Goal: Information Seeking & Learning: Learn about a topic

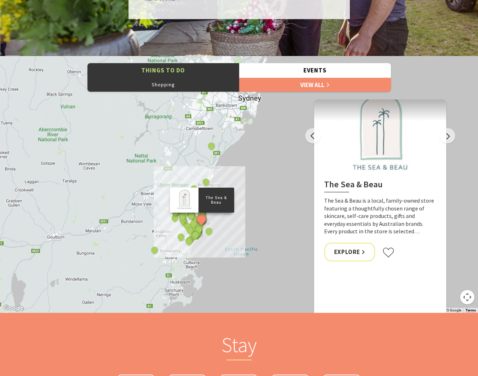
scroll to position [729, 0]
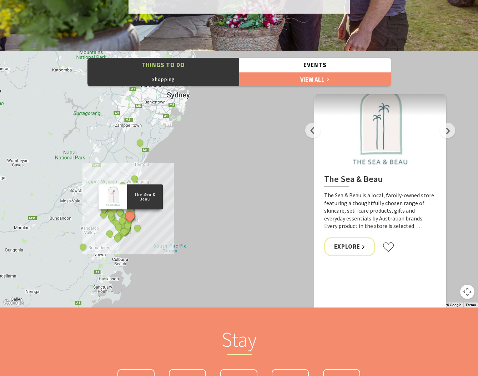
drag, startPoint x: 265, startPoint y: 263, endPoint x: 230, endPoint y: 270, distance: 35.3
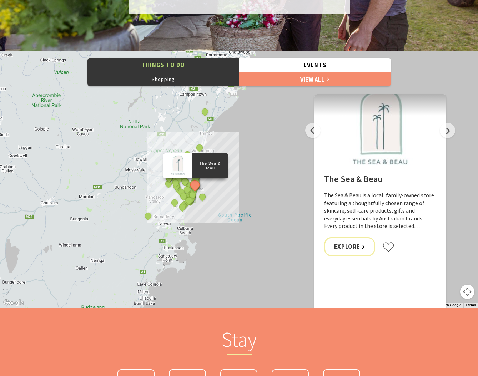
drag, startPoint x: 252, startPoint y: 264, endPoint x: 264, endPoint y: 240, distance: 26.2
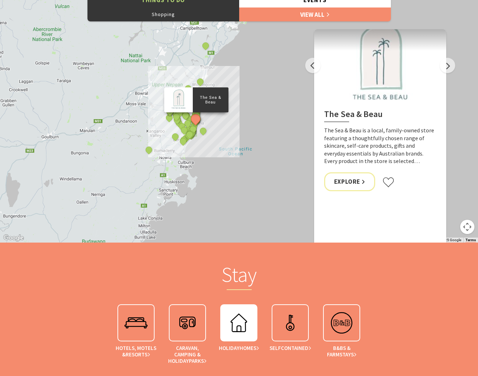
scroll to position [784, 0]
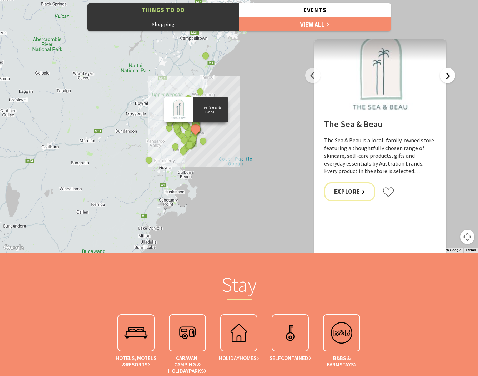
click at [453, 81] on button "Next" at bounding box center [446, 75] width 15 height 15
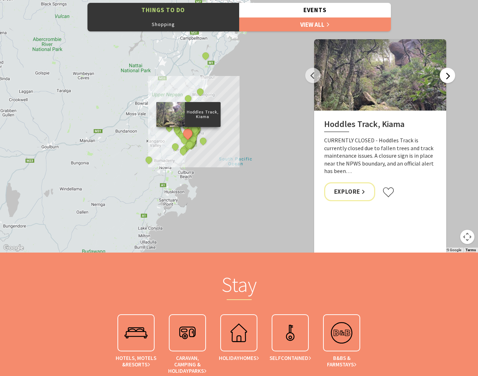
click at [453, 81] on button "Next" at bounding box center [446, 75] width 15 height 15
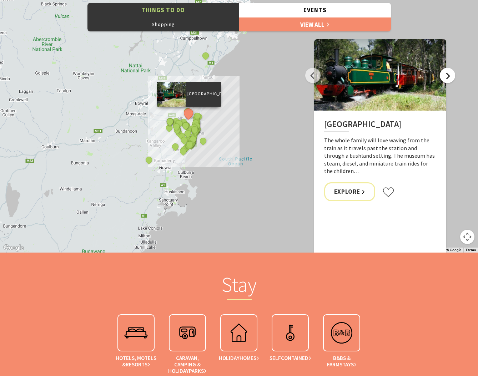
click at [453, 81] on button "Next" at bounding box center [446, 75] width 15 height 15
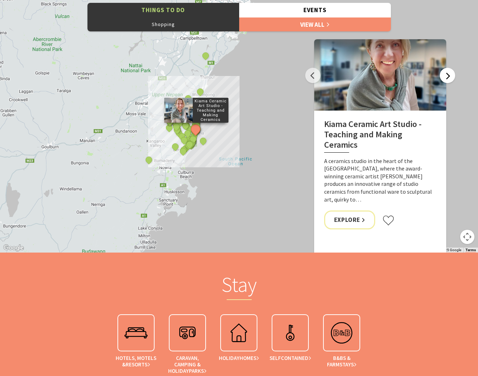
click at [453, 81] on button "Next" at bounding box center [446, 75] width 15 height 15
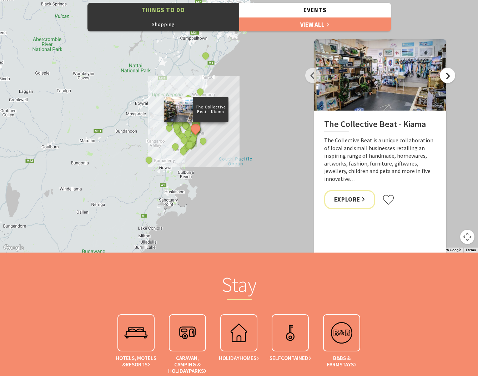
click at [453, 81] on button "Next" at bounding box center [446, 75] width 15 height 15
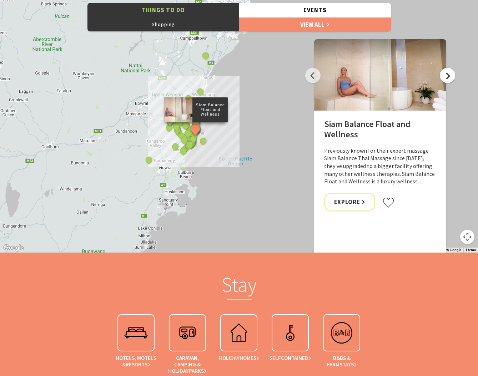
click at [453, 81] on button "Next" at bounding box center [446, 75] width 15 height 15
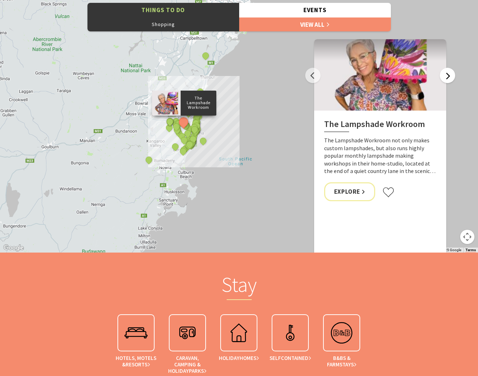
click at [453, 81] on button "Next" at bounding box center [446, 75] width 15 height 15
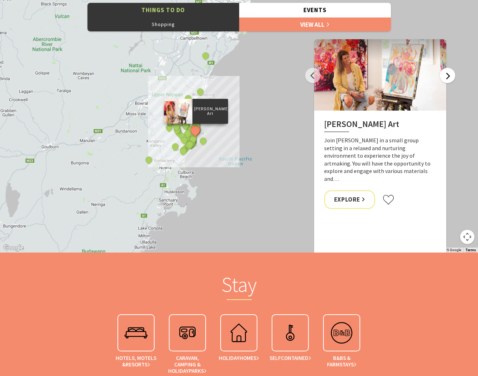
click at [453, 81] on button "Next" at bounding box center [446, 75] width 15 height 15
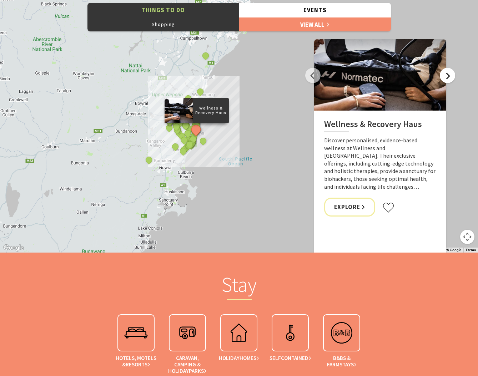
click at [453, 81] on button "Next" at bounding box center [446, 75] width 15 height 15
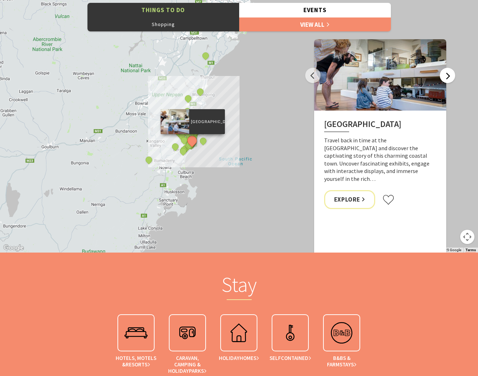
click at [453, 81] on button "Next" at bounding box center [446, 75] width 15 height 15
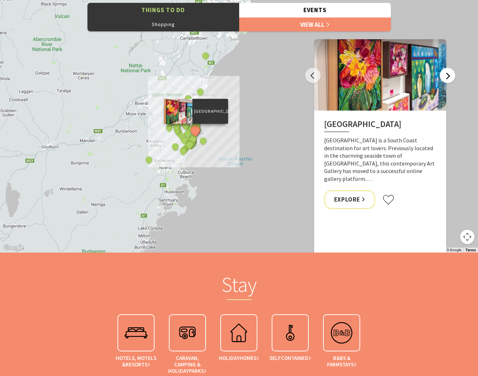
click at [453, 81] on button "Next" at bounding box center [446, 75] width 15 height 15
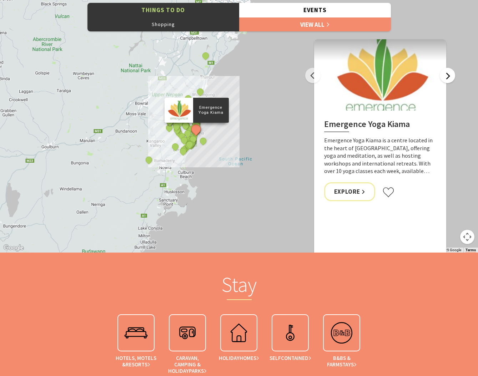
click at [453, 81] on button "Next" at bounding box center [446, 75] width 15 height 15
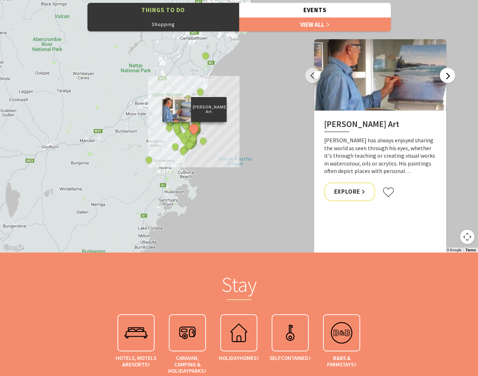
click at [453, 81] on button "Next" at bounding box center [446, 75] width 15 height 15
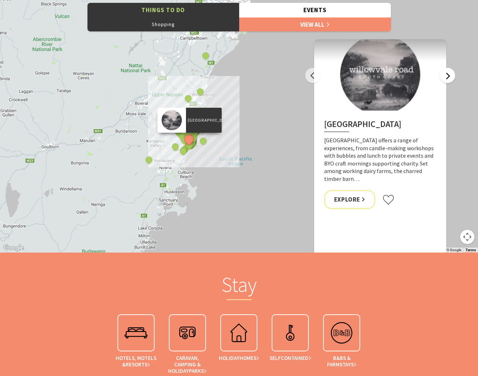
click at [453, 81] on button "Next" at bounding box center [446, 75] width 15 height 15
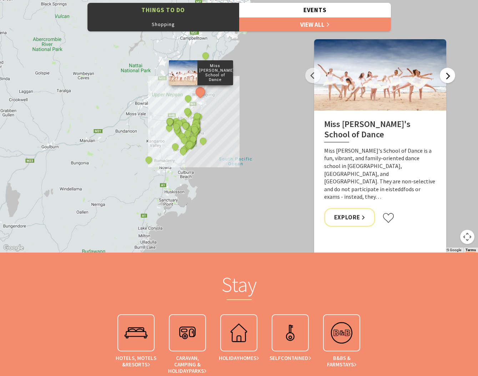
click at [453, 81] on button "Next" at bounding box center [446, 75] width 15 height 15
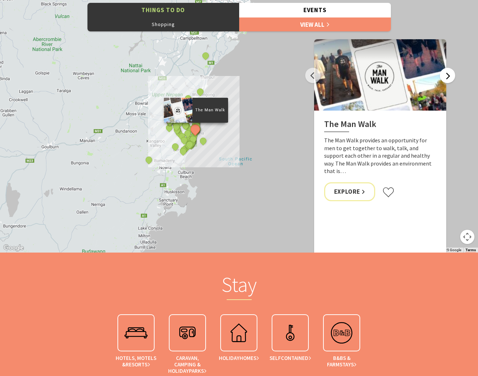
click at [453, 81] on button "Next" at bounding box center [446, 75] width 15 height 15
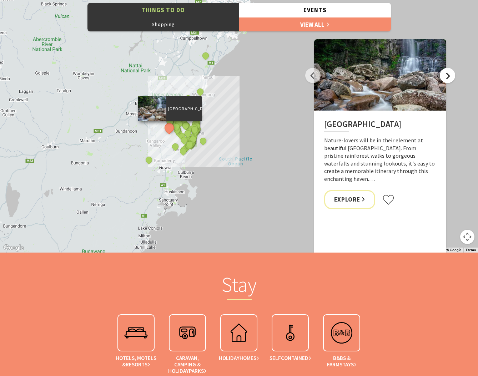
click at [453, 81] on button "Next" at bounding box center [446, 75] width 15 height 15
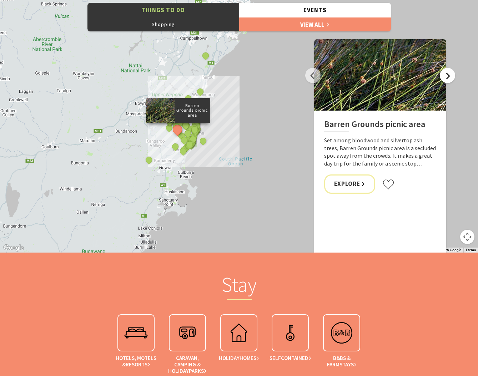
click at [453, 81] on button "Next" at bounding box center [446, 75] width 15 height 15
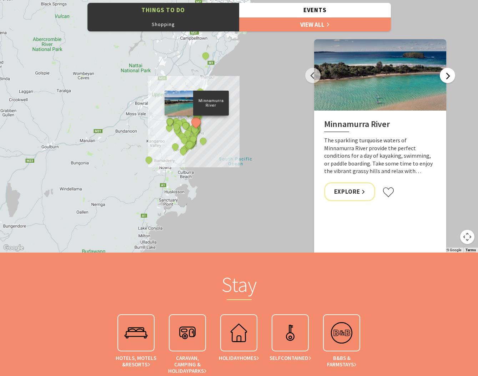
click at [453, 81] on button "Next" at bounding box center [446, 75] width 15 height 15
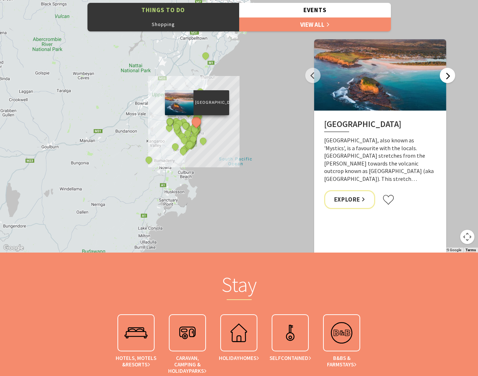
click at [453, 81] on button "Next" at bounding box center [446, 75] width 15 height 15
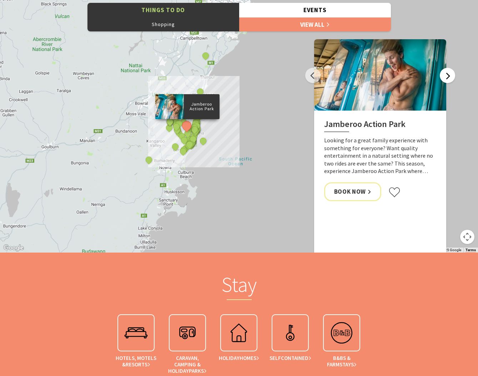
click at [453, 81] on button "Next" at bounding box center [446, 75] width 15 height 15
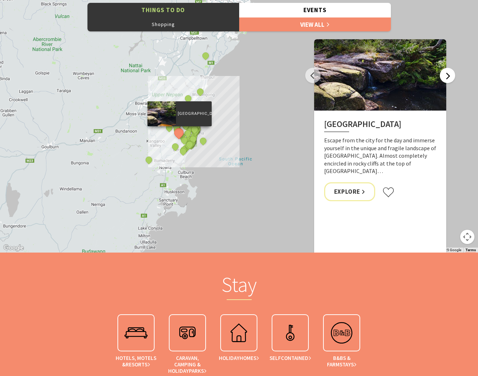
click at [453, 81] on button "Next" at bounding box center [446, 75] width 15 height 15
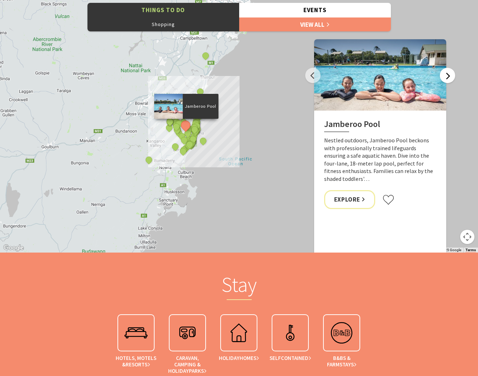
click at [453, 81] on button "Next" at bounding box center [446, 75] width 15 height 15
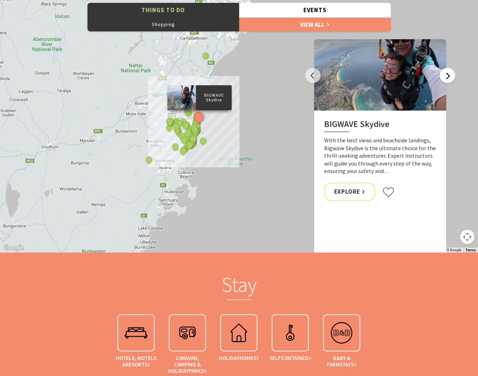
click at [453, 81] on button "Next" at bounding box center [446, 75] width 15 height 15
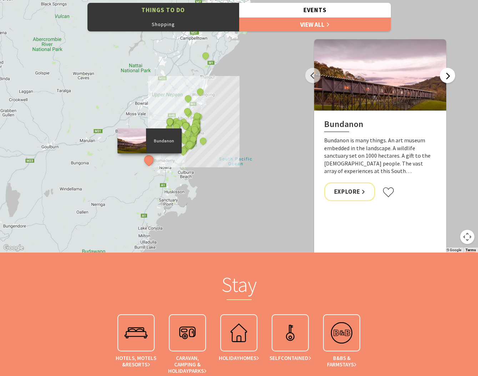
click at [453, 81] on button "Next" at bounding box center [446, 75] width 15 height 15
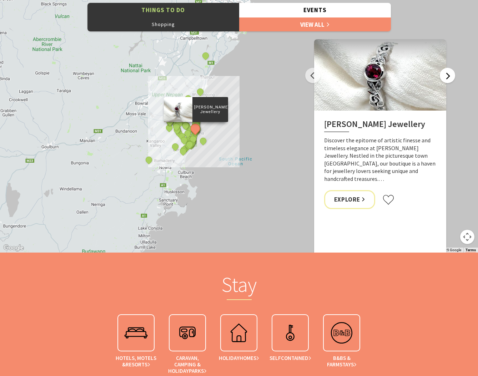
click at [453, 81] on button "Next" at bounding box center [446, 75] width 15 height 15
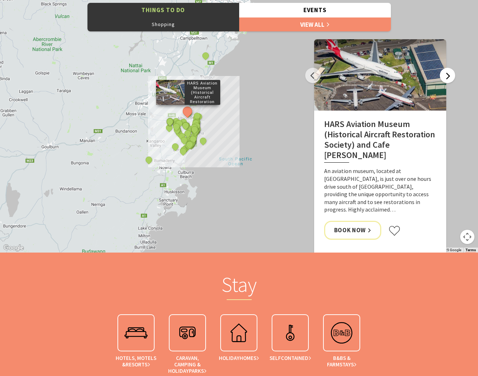
click at [453, 81] on button "Next" at bounding box center [446, 75] width 15 height 15
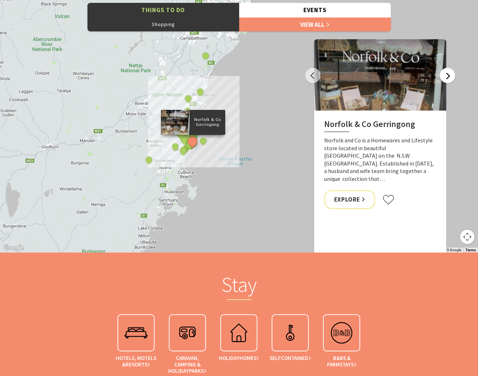
click at [453, 81] on button "Next" at bounding box center [446, 75] width 15 height 15
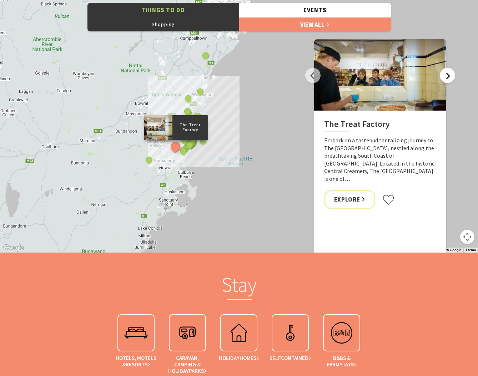
click at [453, 81] on button "Next" at bounding box center [446, 75] width 15 height 15
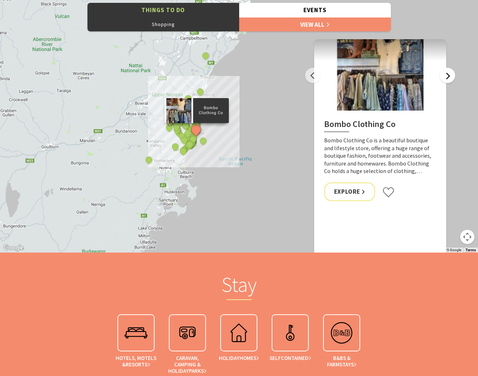
click at [453, 81] on button "Next" at bounding box center [446, 75] width 15 height 15
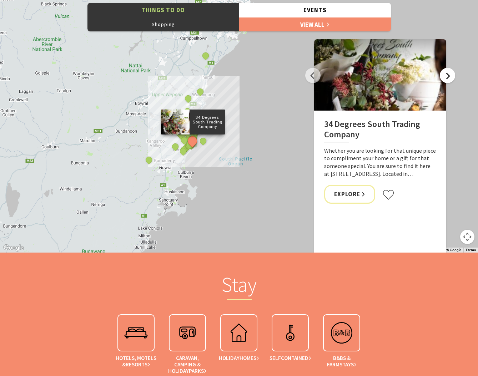
click at [453, 81] on button "Next" at bounding box center [446, 75] width 15 height 15
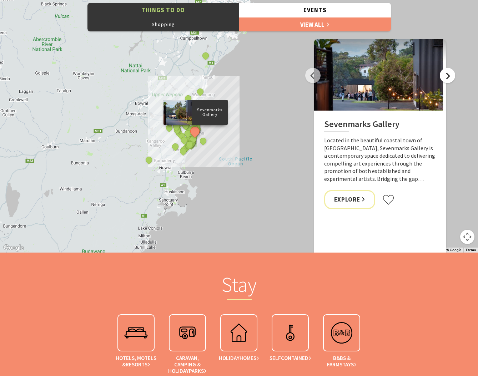
click at [453, 81] on button "Next" at bounding box center [446, 75] width 15 height 15
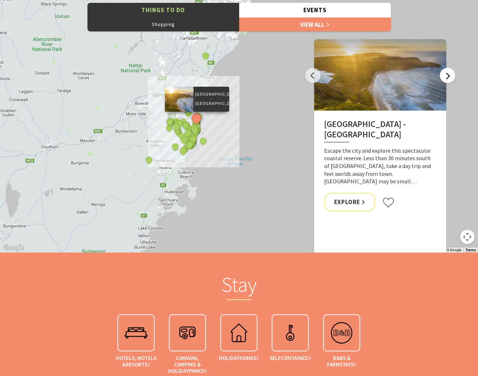
click at [453, 81] on button "Next" at bounding box center [446, 75] width 15 height 15
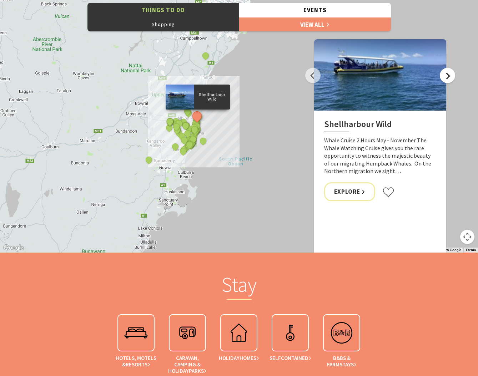
click at [453, 81] on button "Next" at bounding box center [446, 75] width 15 height 15
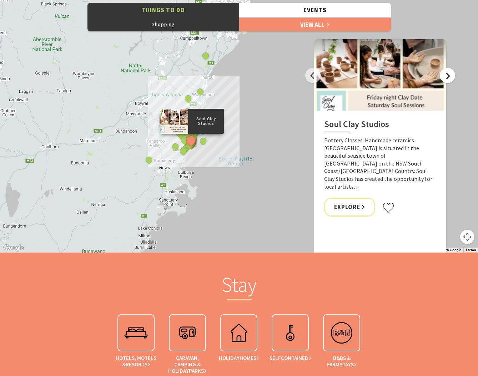
click at [453, 81] on button "Next" at bounding box center [446, 75] width 15 height 15
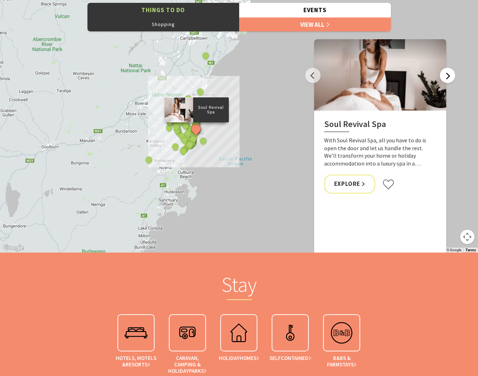
click at [453, 81] on button "Next" at bounding box center [446, 75] width 15 height 15
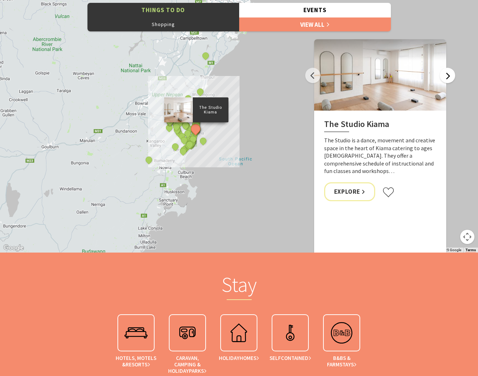
click at [453, 81] on button "Next" at bounding box center [446, 75] width 15 height 15
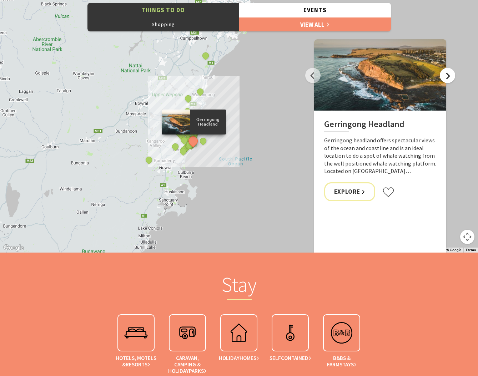
click at [453, 81] on button "Next" at bounding box center [446, 75] width 15 height 15
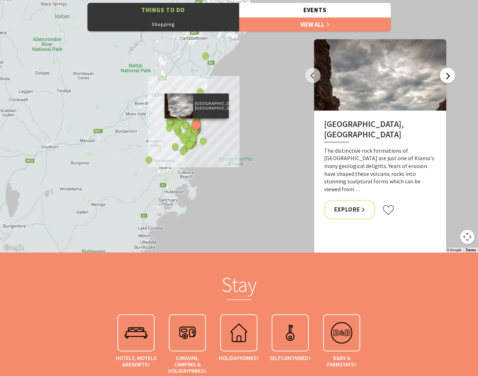
click at [453, 81] on button "Next" at bounding box center [446, 75] width 15 height 15
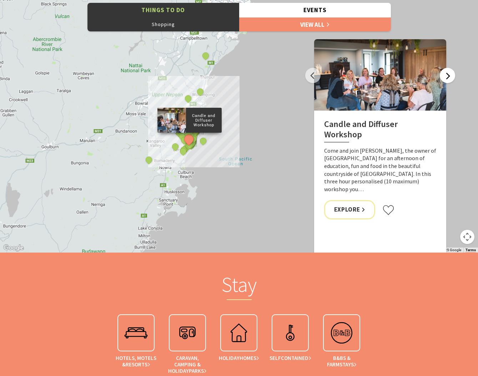
click at [453, 81] on button "Next" at bounding box center [446, 75] width 15 height 15
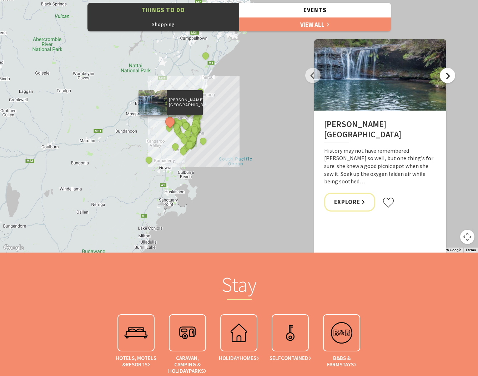
click at [453, 81] on button "Next" at bounding box center [446, 75] width 15 height 15
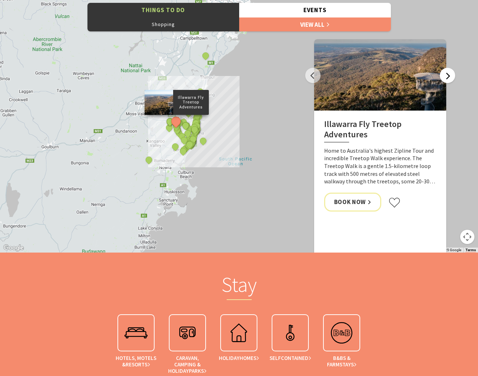
click at [453, 81] on button "Next" at bounding box center [446, 75] width 15 height 15
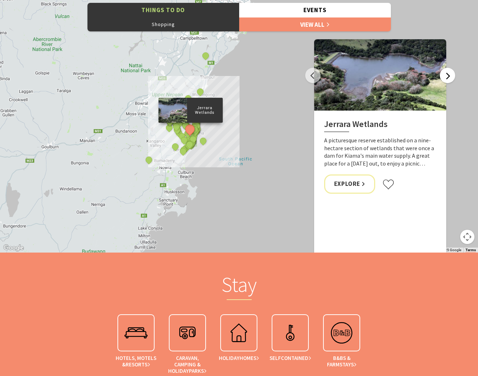
click at [453, 81] on button "Next" at bounding box center [446, 75] width 15 height 15
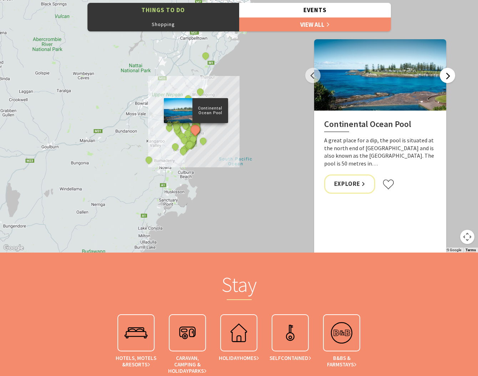
click at [453, 81] on button "Next" at bounding box center [446, 75] width 15 height 15
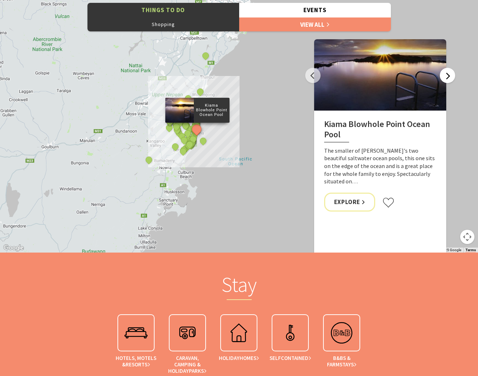
click at [453, 81] on button "Next" at bounding box center [446, 75] width 15 height 15
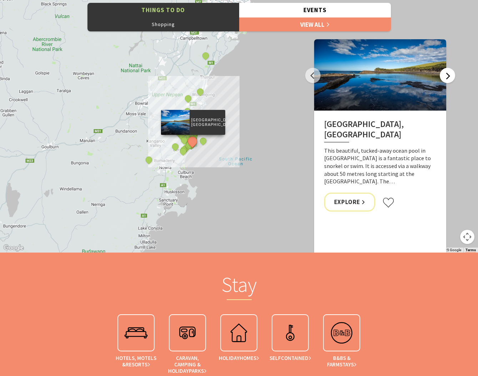
click at [453, 81] on button "Next" at bounding box center [446, 75] width 15 height 15
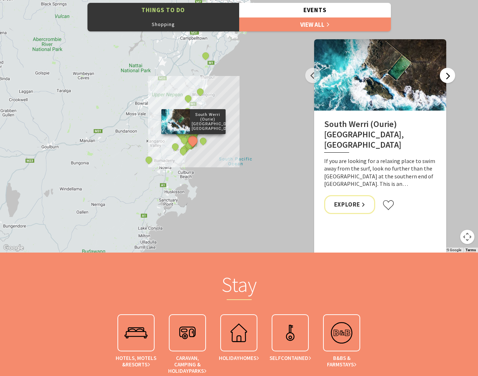
click at [453, 81] on button "Next" at bounding box center [446, 75] width 15 height 15
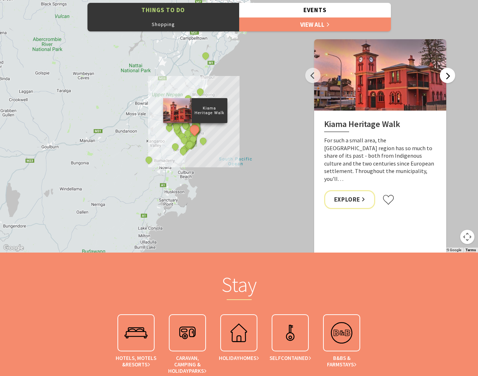
click at [453, 81] on button "Next" at bounding box center [446, 75] width 15 height 15
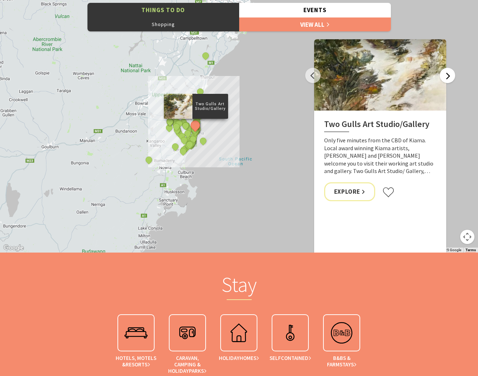
click at [453, 81] on button "Next" at bounding box center [446, 75] width 15 height 15
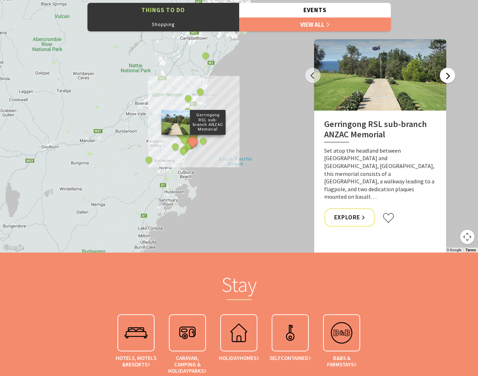
click at [453, 81] on button "Next" at bounding box center [446, 75] width 15 height 15
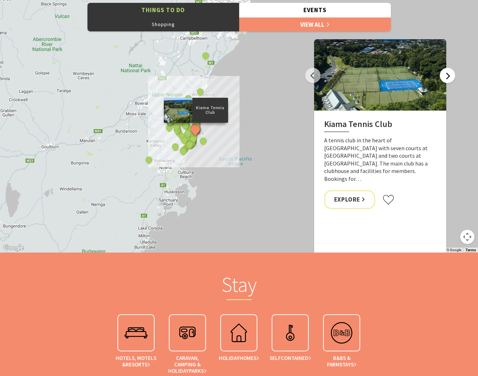
click at [453, 81] on button "Next" at bounding box center [446, 75] width 15 height 15
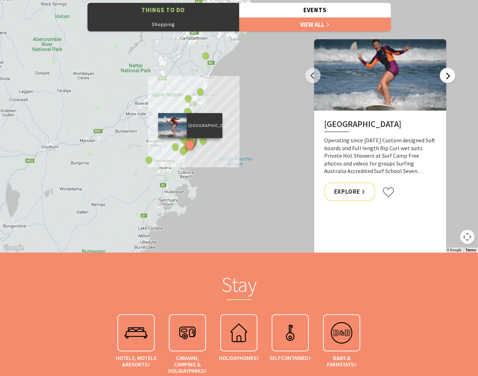
click at [453, 81] on button "Next" at bounding box center [446, 75] width 15 height 15
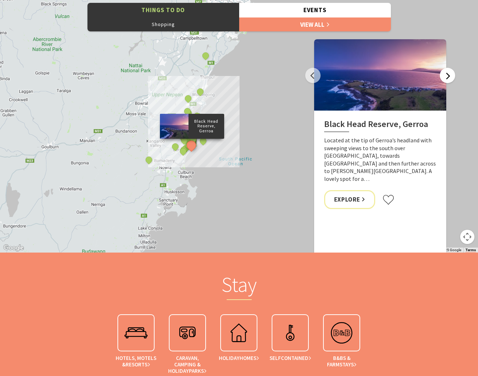
click at [453, 81] on button "Next" at bounding box center [446, 75] width 15 height 15
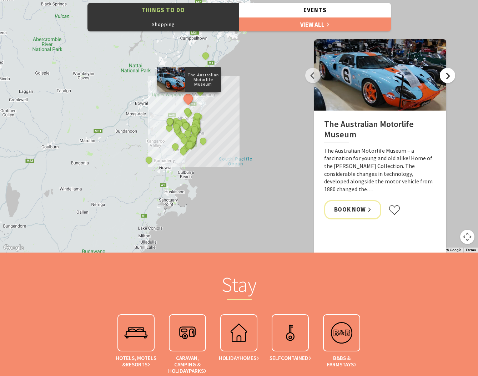
click at [453, 81] on button "Next" at bounding box center [446, 75] width 15 height 15
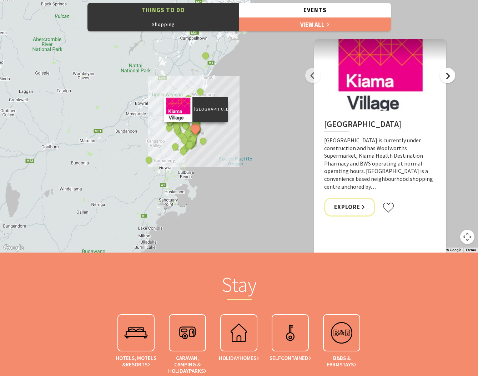
click at [453, 81] on button "Next" at bounding box center [446, 75] width 15 height 15
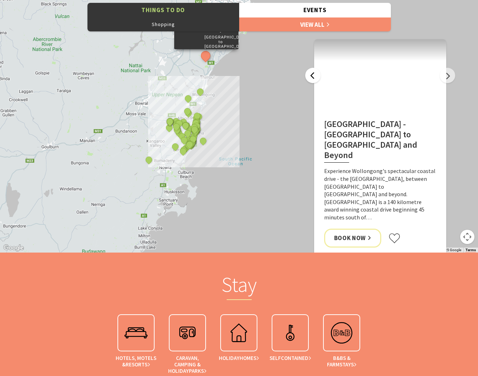
click at [308, 78] on button "Previous" at bounding box center [312, 75] width 15 height 15
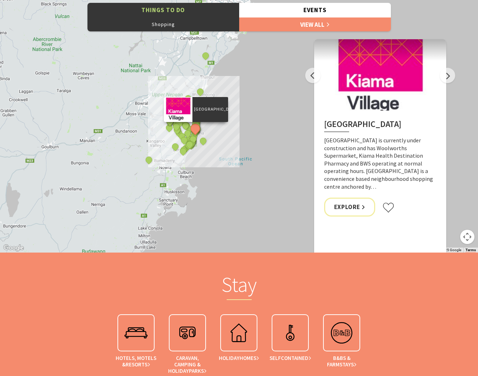
click at [450, 83] on div "The Sea & Beau Hoddles Track, Kiama Illawarra Light Railway Museum Kiama Cerami…" at bounding box center [239, 124] width 478 height 257
click at [446, 79] on button "Next" at bounding box center [446, 75] width 15 height 15
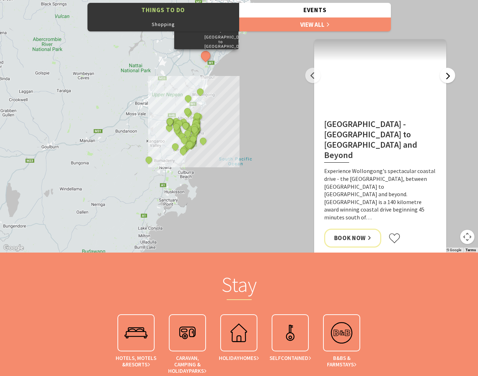
click at [446, 79] on button "Next" at bounding box center [446, 75] width 15 height 15
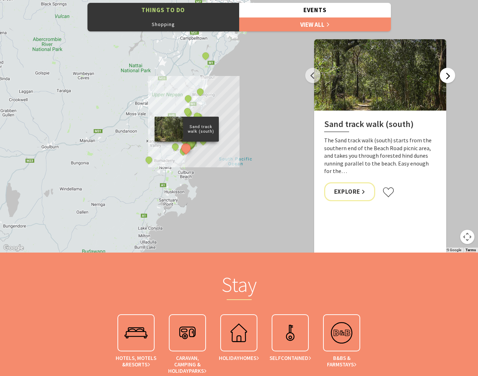
click at [446, 79] on button "Next" at bounding box center [446, 75] width 15 height 15
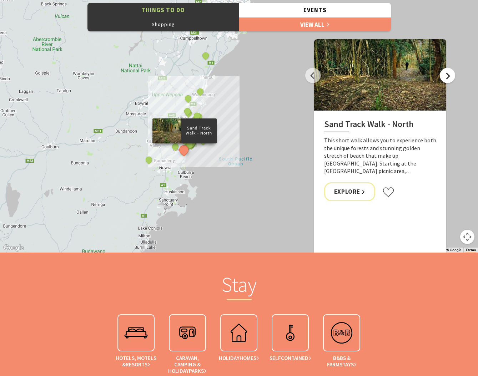
click at [446, 79] on button "Next" at bounding box center [446, 75] width 15 height 15
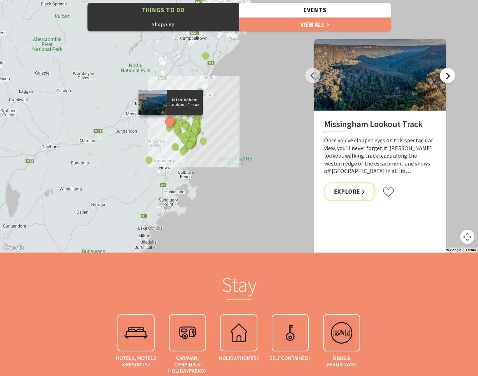
click at [446, 79] on button "Next" at bounding box center [446, 75] width 15 height 15
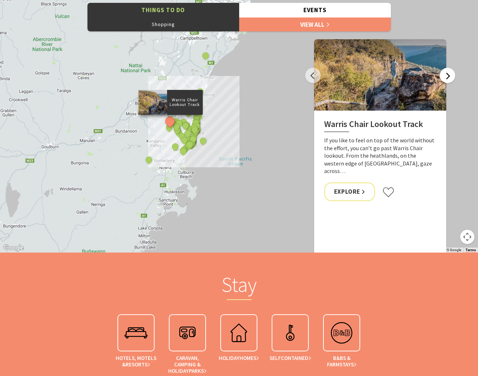
click at [446, 79] on button "Next" at bounding box center [446, 75] width 15 height 15
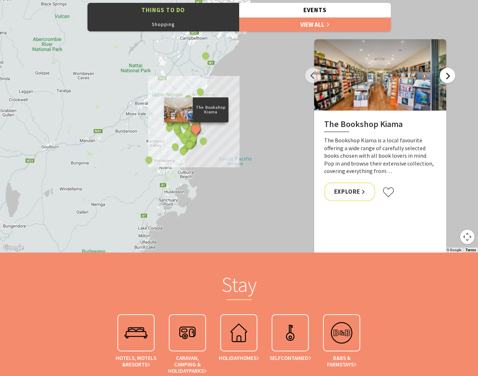
click at [446, 79] on button "Next" at bounding box center [446, 75] width 15 height 15
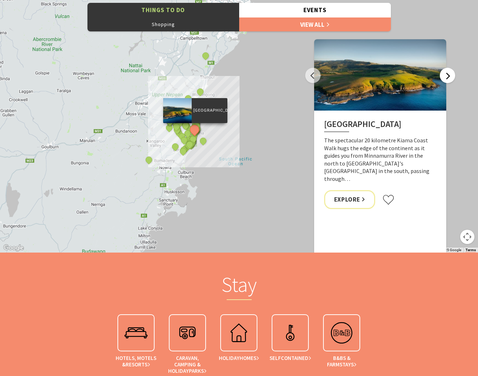
click at [446, 79] on button "Next" at bounding box center [446, 75] width 15 height 15
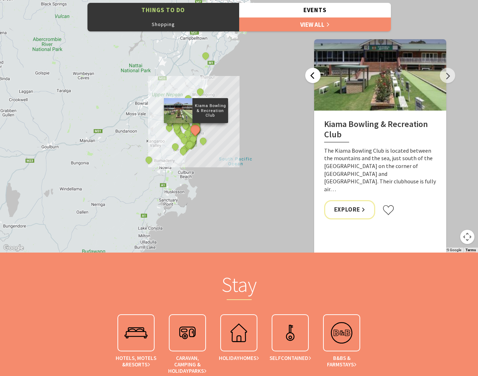
click at [310, 76] on button "Previous" at bounding box center [312, 75] width 15 height 15
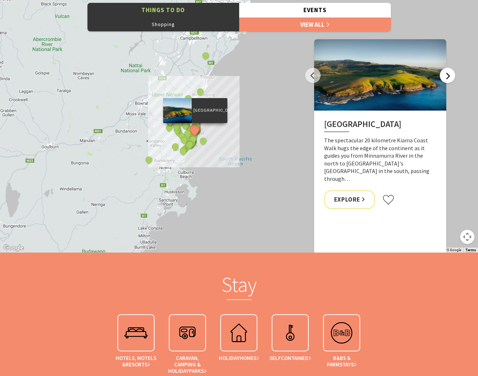
click at [445, 78] on button "Next" at bounding box center [446, 75] width 15 height 15
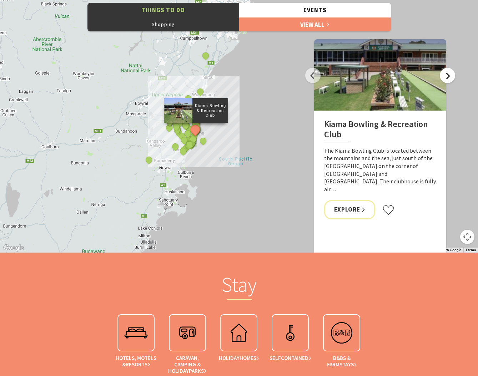
click at [445, 78] on button "Next" at bounding box center [446, 75] width 15 height 15
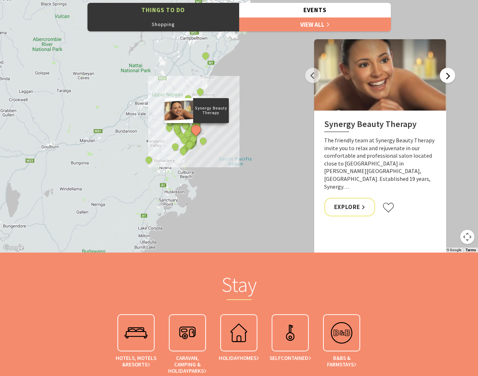
click at [445, 78] on button "Next" at bounding box center [446, 75] width 15 height 15
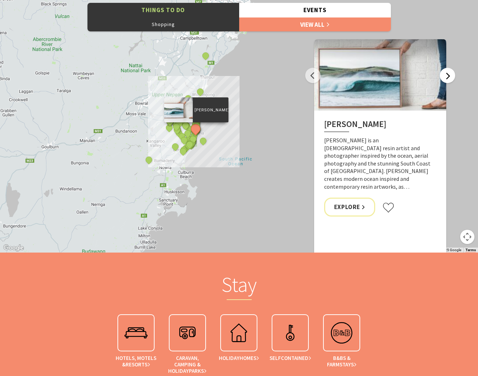
click at [445, 78] on button "Next" at bounding box center [446, 75] width 15 height 15
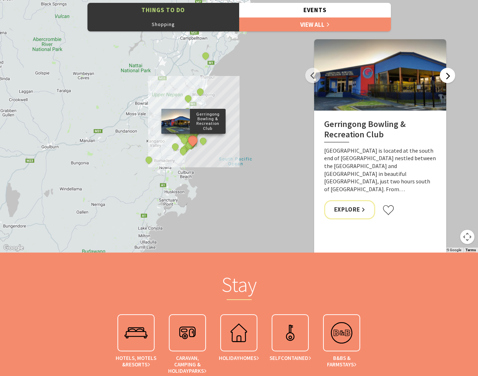
click at [445, 78] on button "Next" at bounding box center [446, 75] width 15 height 15
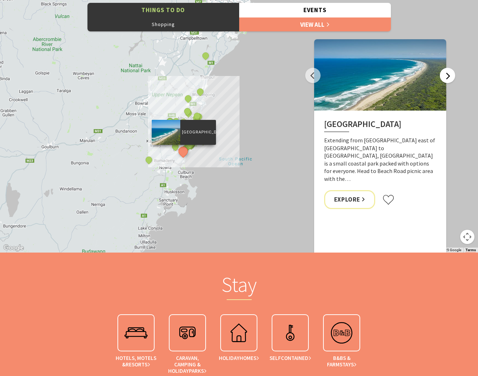
click at [445, 78] on button "Next" at bounding box center [446, 75] width 15 height 15
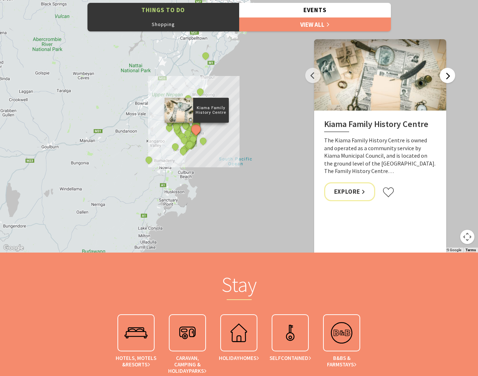
click at [445, 78] on button "Next" at bounding box center [446, 75] width 15 height 15
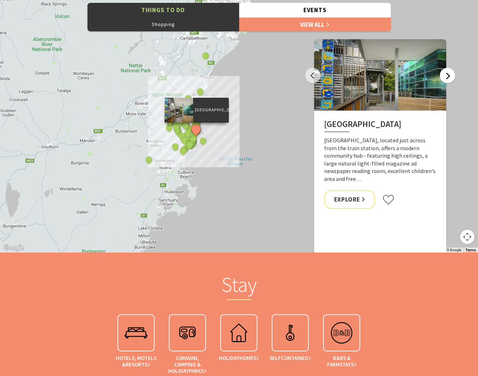
click at [445, 78] on button "Next" at bounding box center [446, 75] width 15 height 15
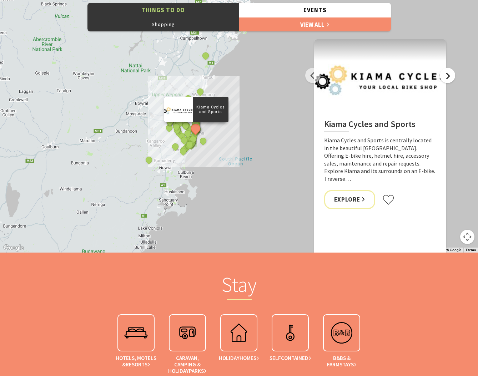
click at [445, 78] on button "Next" at bounding box center [446, 75] width 15 height 15
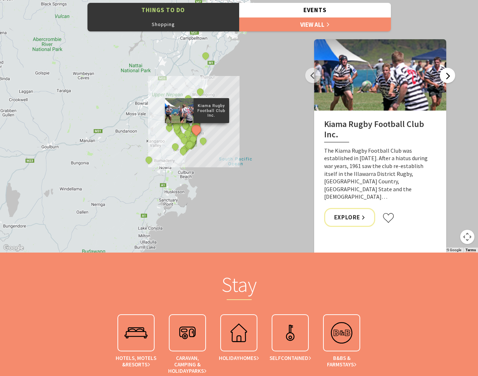
click at [445, 78] on button "Next" at bounding box center [446, 75] width 15 height 15
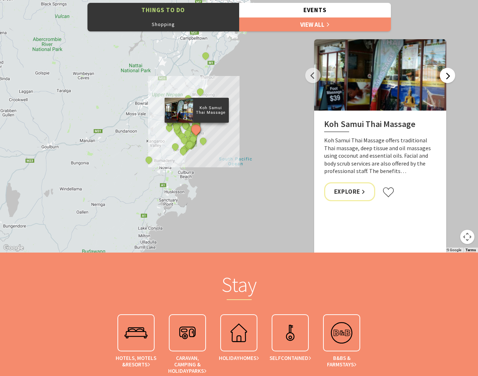
click at [445, 78] on button "Next" at bounding box center [446, 75] width 15 height 15
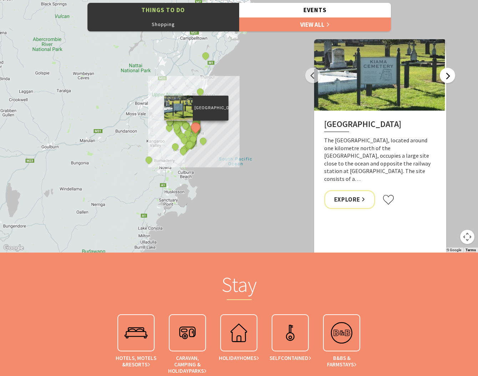
click at [445, 78] on button "Next" at bounding box center [446, 75] width 15 height 15
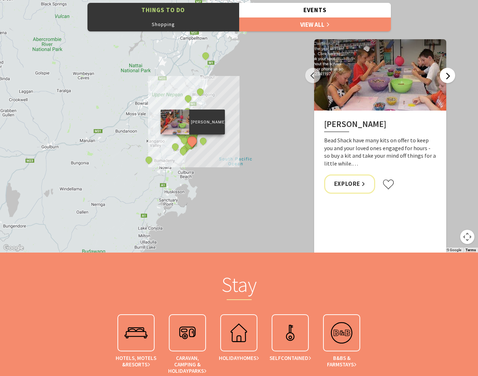
click at [445, 78] on button "Next" at bounding box center [446, 75] width 15 height 15
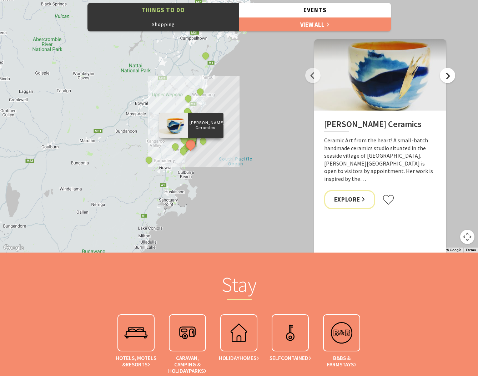
click at [445, 78] on button "Next" at bounding box center [446, 75] width 15 height 15
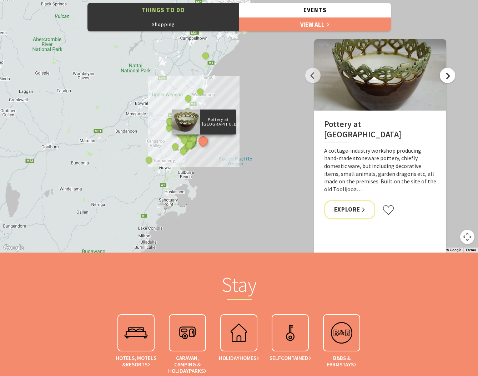
click at [445, 78] on button "Next" at bounding box center [446, 75] width 15 height 15
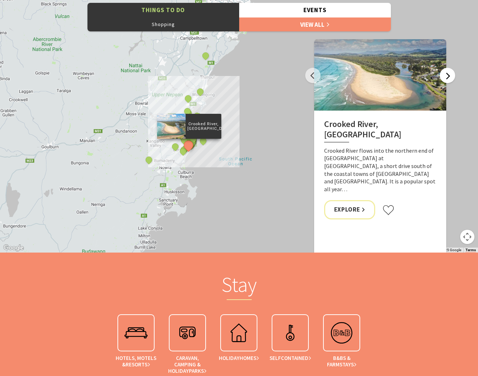
click at [445, 78] on button "Next" at bounding box center [446, 75] width 15 height 15
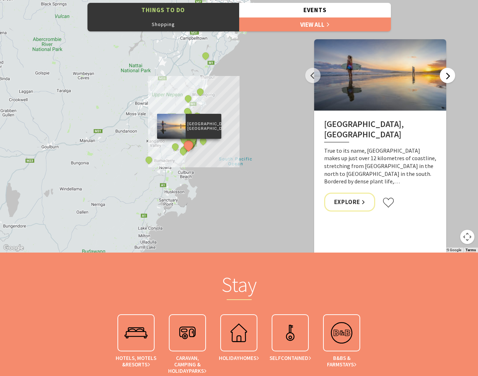
click at [445, 78] on button "Next" at bounding box center [446, 75] width 15 height 15
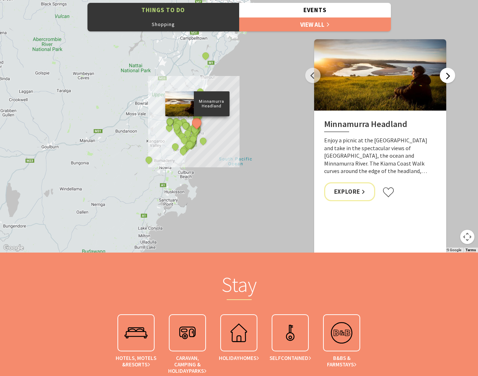
click at [445, 78] on button "Next" at bounding box center [446, 75] width 15 height 15
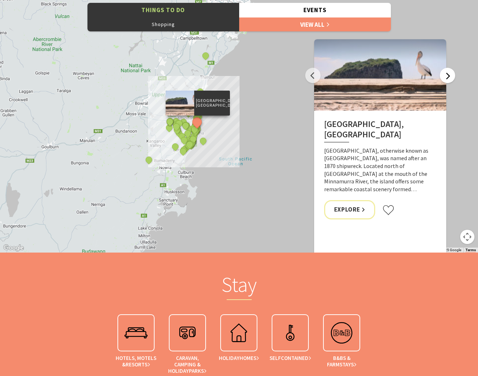
click at [445, 78] on button "Next" at bounding box center [446, 75] width 15 height 15
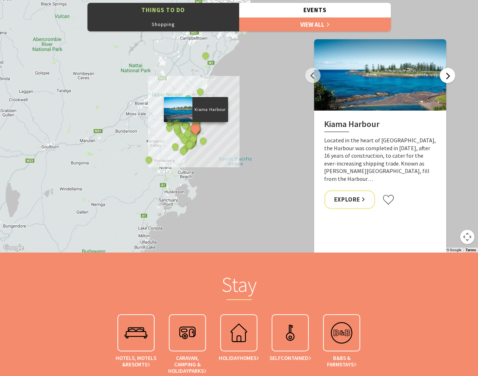
click at [445, 78] on button "Next" at bounding box center [446, 75] width 15 height 15
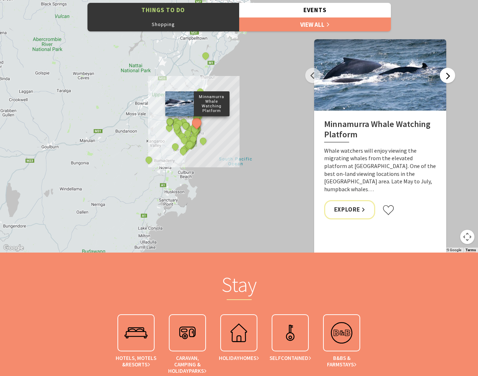
click at [445, 78] on button "Next" at bounding box center [446, 75] width 15 height 15
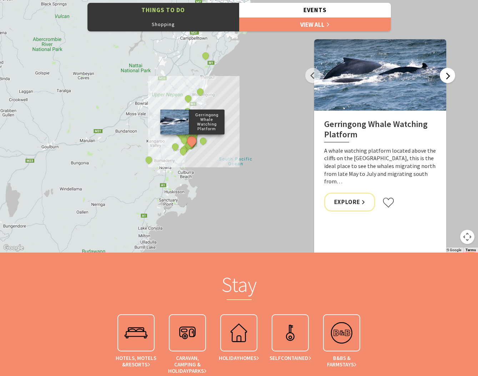
click at [445, 78] on button "Next" at bounding box center [446, 75] width 15 height 15
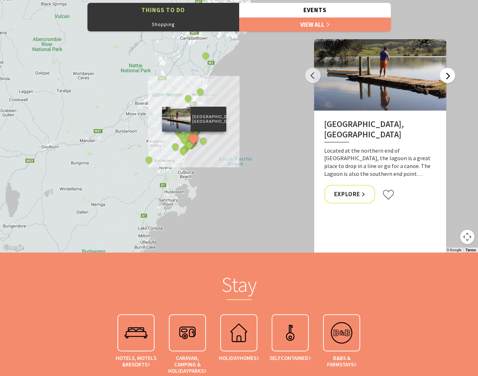
click at [445, 78] on button "Next" at bounding box center [446, 75] width 15 height 15
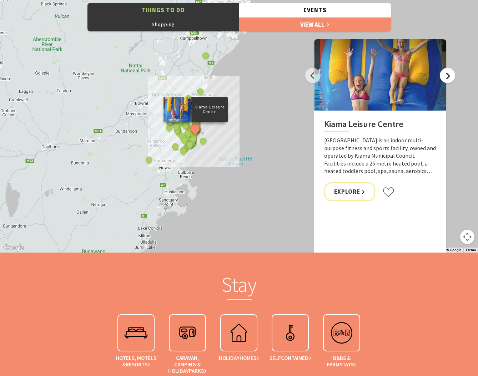
click at [445, 78] on button "Next" at bounding box center [446, 75] width 15 height 15
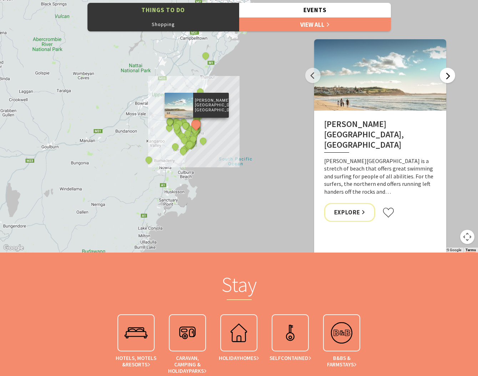
click at [445, 78] on button "Next" at bounding box center [446, 75] width 15 height 15
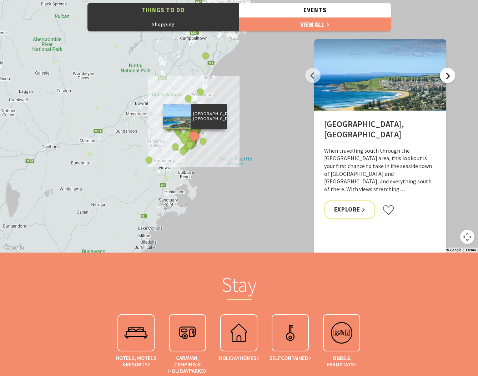
click at [445, 78] on button "Next" at bounding box center [446, 75] width 15 height 15
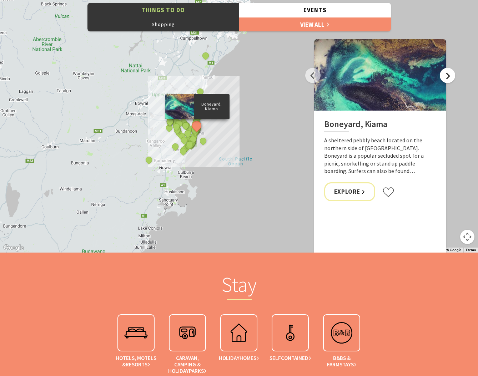
click at [445, 78] on button "Next" at bounding box center [446, 75] width 15 height 15
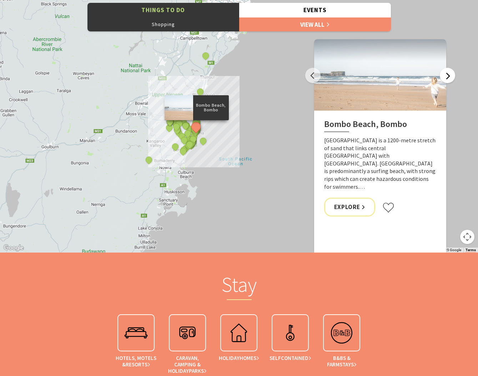
click at [445, 78] on button "Next" at bounding box center [446, 75] width 15 height 15
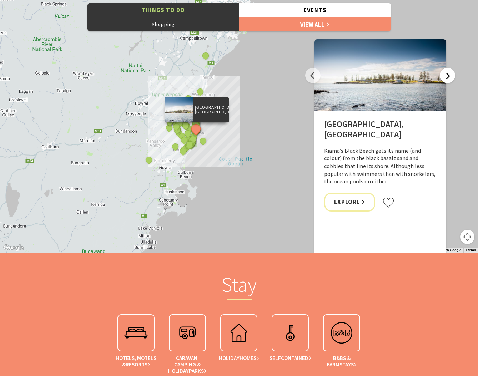
click at [445, 78] on button "Next" at bounding box center [446, 75] width 15 height 15
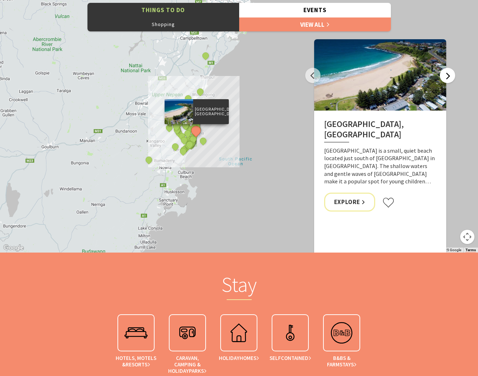
click at [445, 78] on button "Next" at bounding box center [446, 75] width 15 height 15
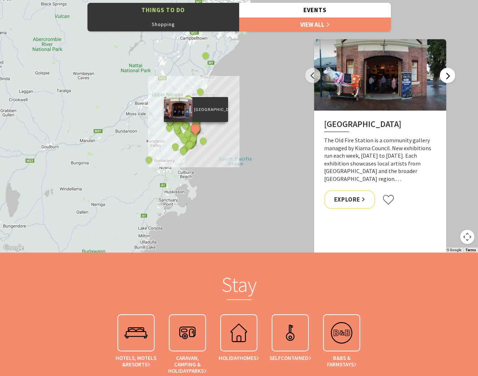
click at [445, 78] on button "Next" at bounding box center [446, 75] width 15 height 15
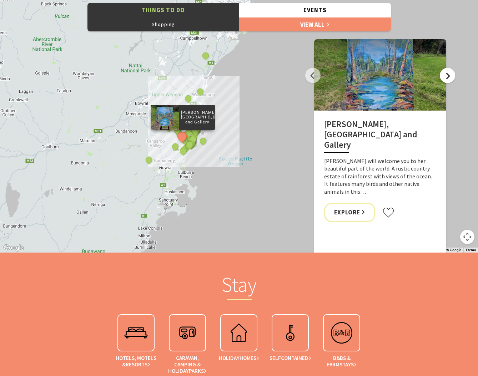
click at [445, 78] on button "Next" at bounding box center [446, 75] width 15 height 15
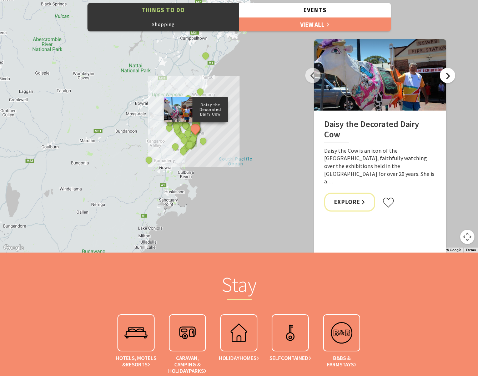
click at [445, 78] on button "Next" at bounding box center [446, 75] width 15 height 15
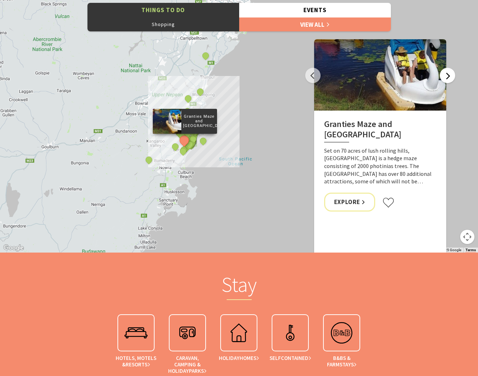
click at [445, 78] on button "Next" at bounding box center [446, 75] width 15 height 15
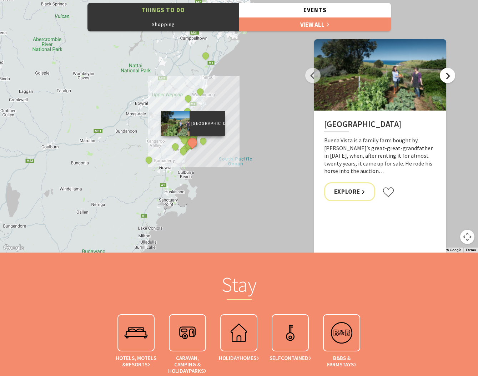
click at [445, 78] on button "Next" at bounding box center [446, 75] width 15 height 15
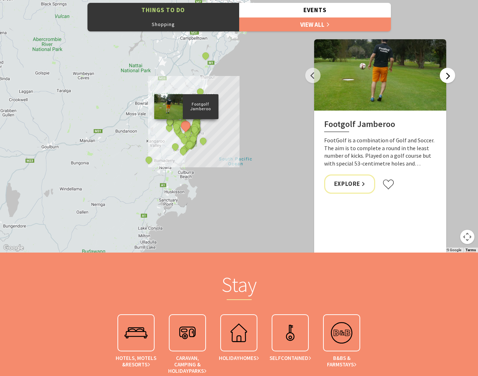
click at [445, 78] on button "Next" at bounding box center [446, 75] width 15 height 15
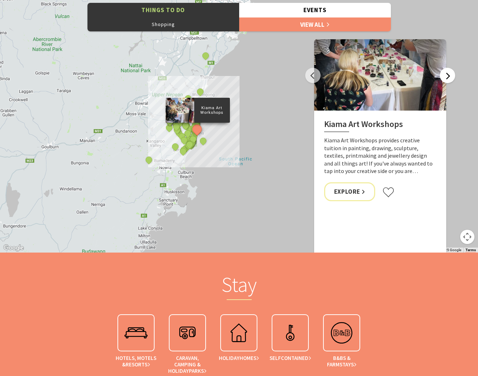
click at [445, 78] on button "Next" at bounding box center [446, 75] width 15 height 15
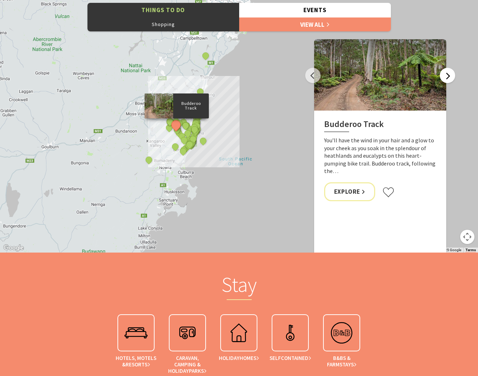
click at [445, 78] on button "Next" at bounding box center [446, 75] width 15 height 15
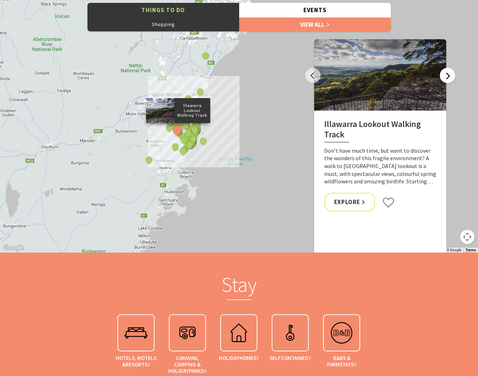
click at [445, 78] on button "Next" at bounding box center [446, 75] width 15 height 15
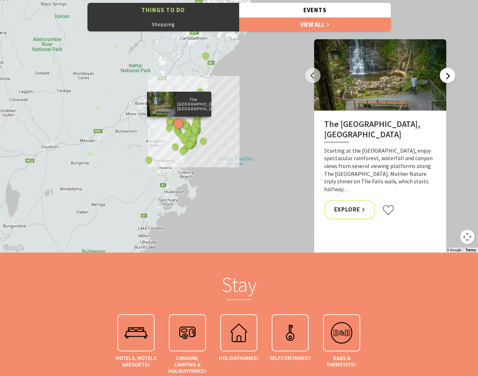
click at [445, 78] on button "Next" at bounding box center [446, 75] width 15 height 15
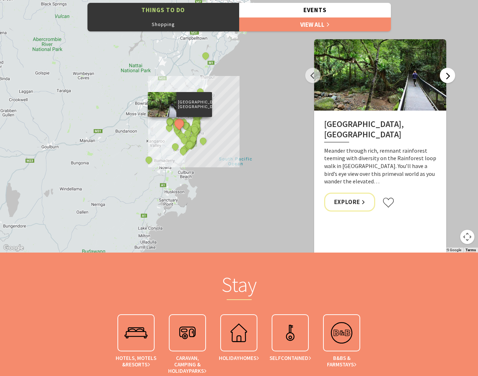
click at [445, 78] on button "Next" at bounding box center [446, 75] width 15 height 15
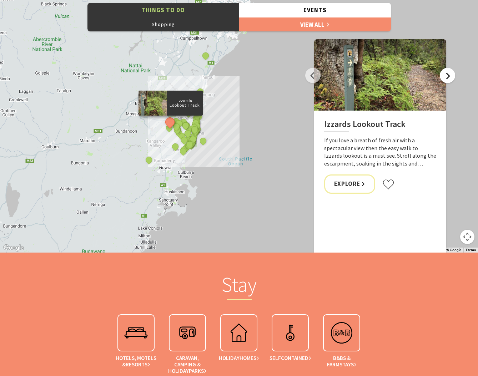
click at [445, 78] on button "Next" at bounding box center [446, 75] width 15 height 15
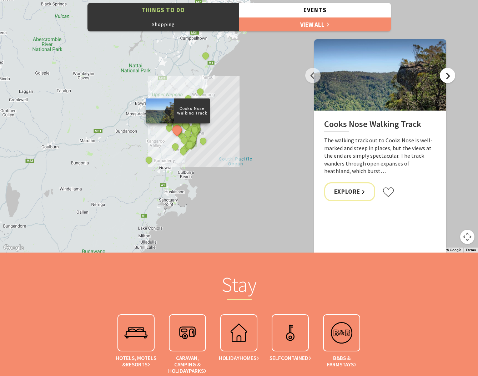
click at [445, 78] on button "Next" at bounding box center [446, 75] width 15 height 15
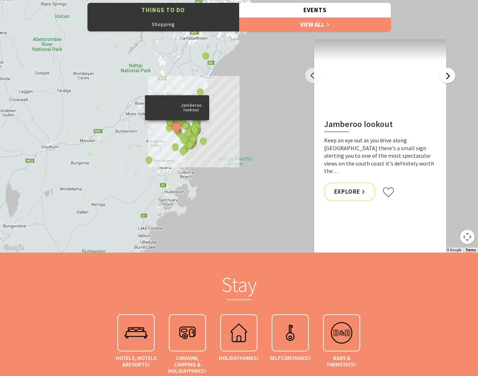
click at [445, 78] on button "Next" at bounding box center [446, 75] width 15 height 15
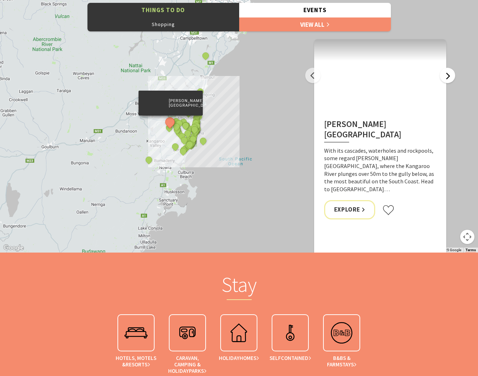
click at [445, 78] on button "Next" at bounding box center [446, 75] width 15 height 15
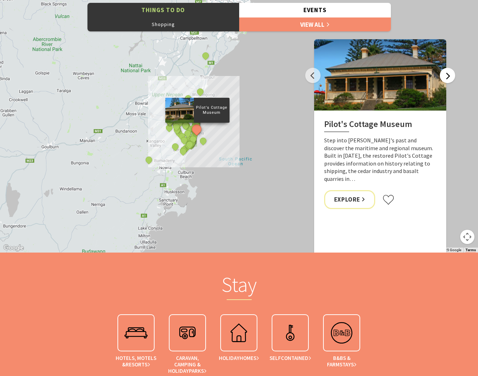
click at [445, 78] on button "Next" at bounding box center [446, 75] width 15 height 15
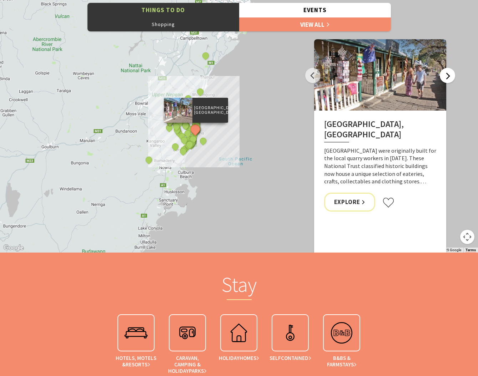
click at [445, 78] on button "Next" at bounding box center [446, 75] width 15 height 15
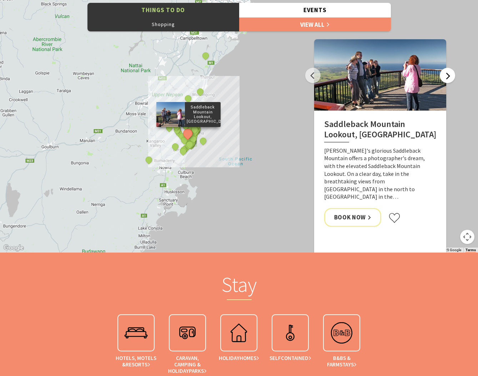
click at [445, 78] on button "Next" at bounding box center [446, 75] width 15 height 15
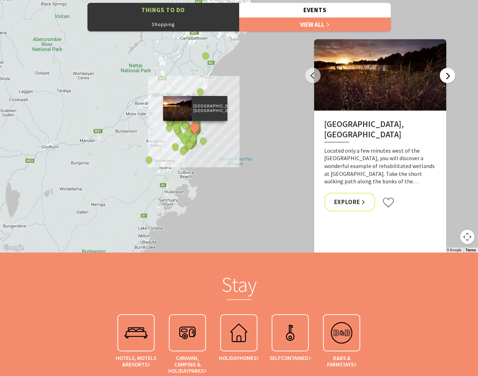
click at [445, 78] on button "Next" at bounding box center [446, 75] width 15 height 15
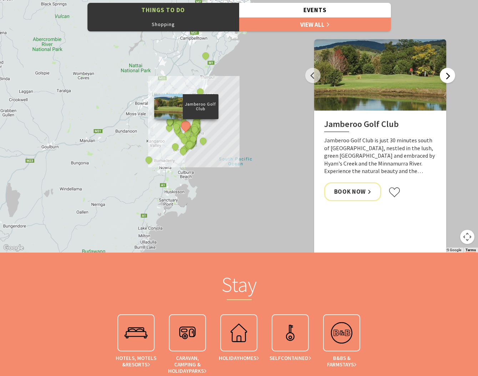
click at [445, 78] on button "Next" at bounding box center [446, 75] width 15 height 15
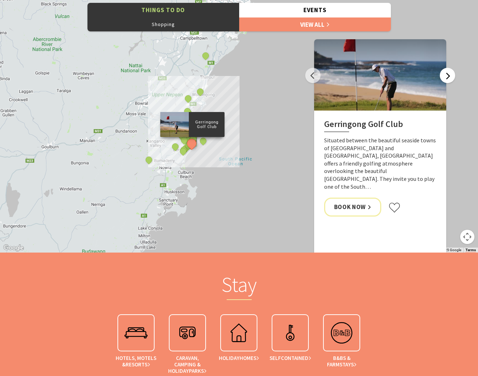
click at [445, 78] on button "Next" at bounding box center [446, 75] width 15 height 15
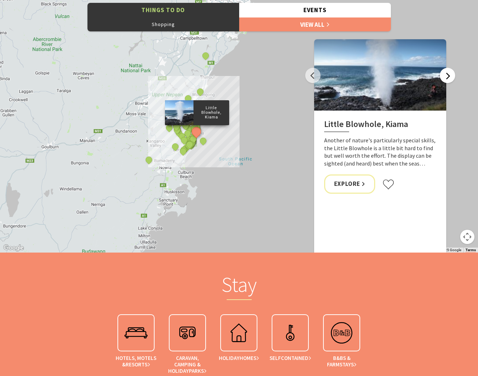
click at [445, 78] on button "Next" at bounding box center [446, 75] width 15 height 15
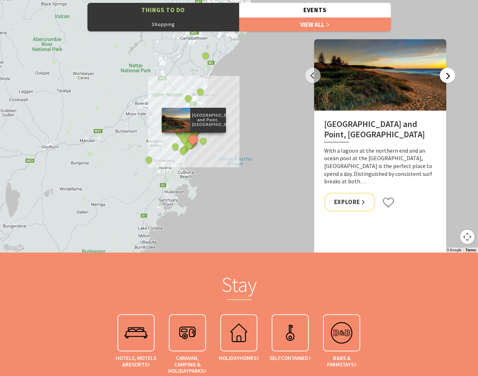
click at [445, 78] on button "Next" at bounding box center [446, 75] width 15 height 15
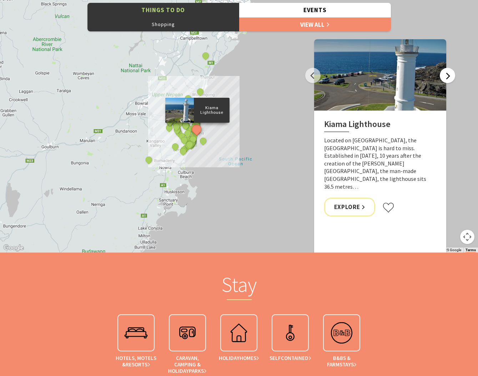
click at [445, 78] on button "Next" at bounding box center [446, 75] width 15 height 15
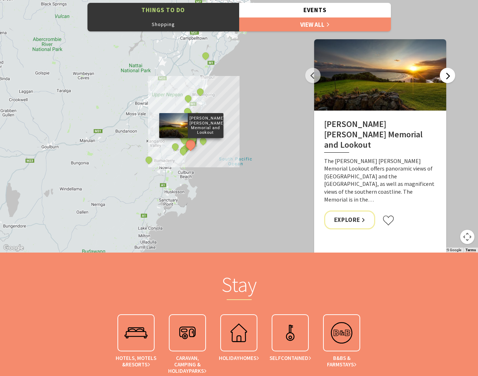
click at [445, 78] on button "Next" at bounding box center [446, 75] width 15 height 15
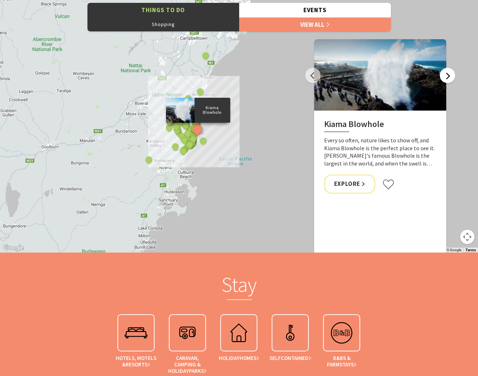
click at [445, 78] on button "Next" at bounding box center [446, 75] width 15 height 15
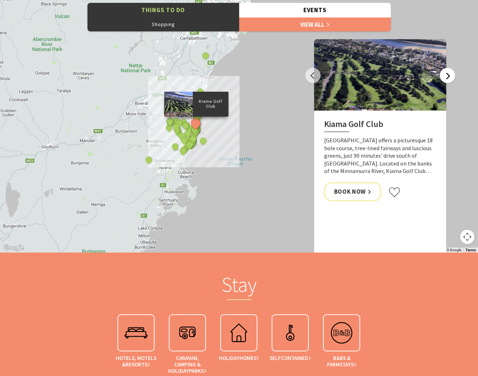
click at [445, 78] on button "Next" at bounding box center [446, 75] width 15 height 15
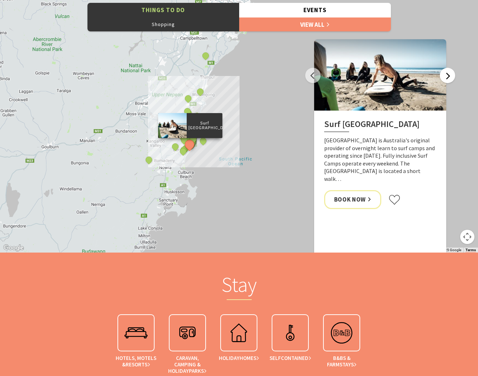
click at [445, 78] on button "Next" at bounding box center [446, 75] width 15 height 15
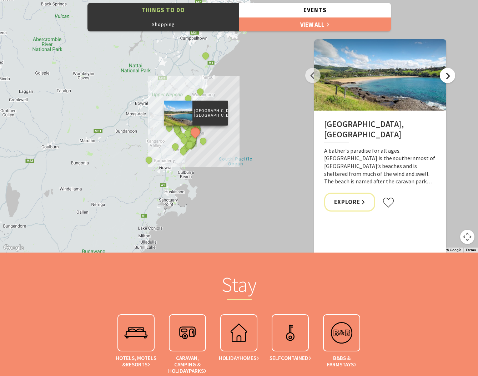
click at [445, 78] on button "Next" at bounding box center [446, 75] width 15 height 15
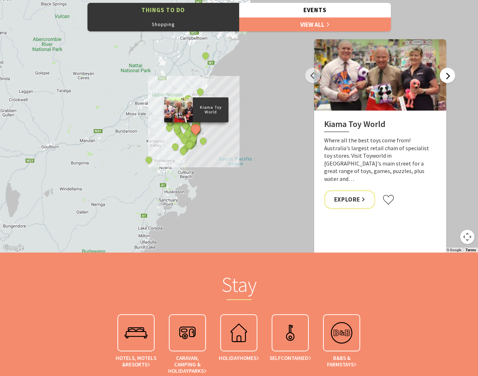
click at [445, 78] on button "Next" at bounding box center [446, 75] width 15 height 15
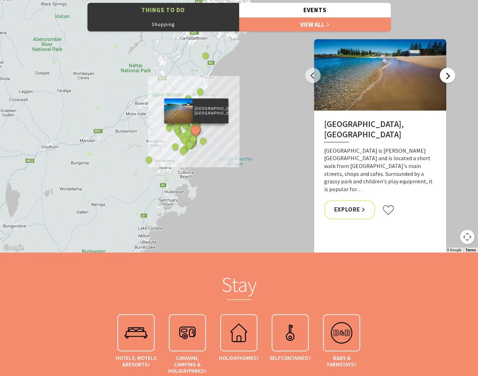
click at [445, 78] on button "Next" at bounding box center [446, 75] width 15 height 15
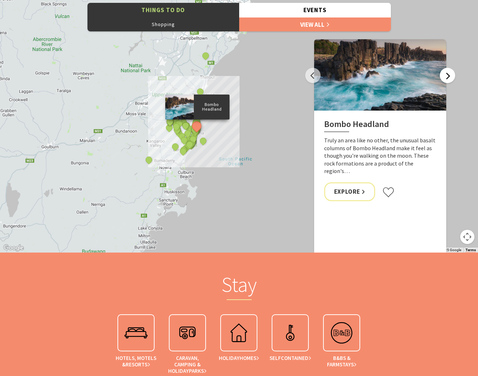
click at [445, 78] on button "Next" at bounding box center [446, 75] width 15 height 15
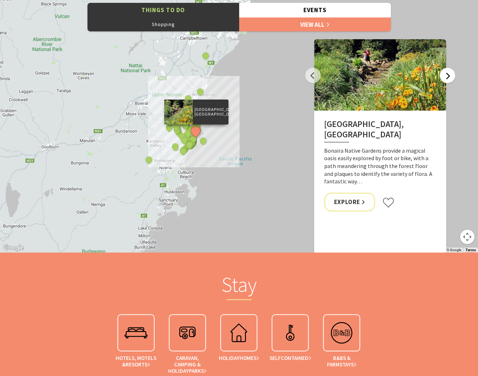
click at [445, 78] on button "Next" at bounding box center [446, 75] width 15 height 15
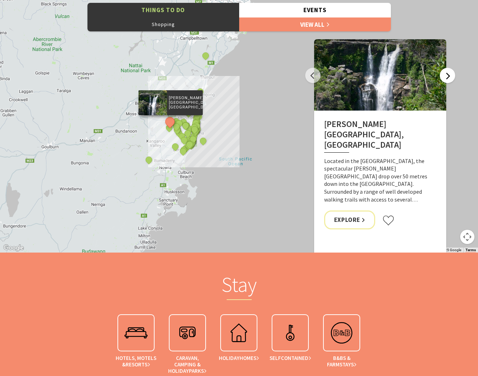
click at [445, 78] on button "Next" at bounding box center [446, 75] width 15 height 15
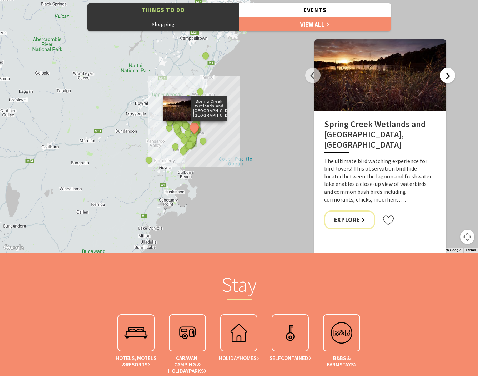
click at [445, 78] on button "Next" at bounding box center [446, 75] width 15 height 15
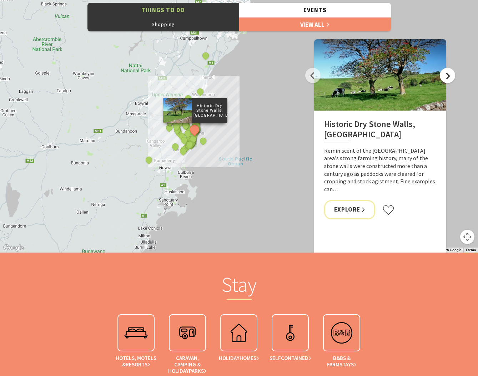
click at [445, 78] on button "Next" at bounding box center [446, 75] width 15 height 15
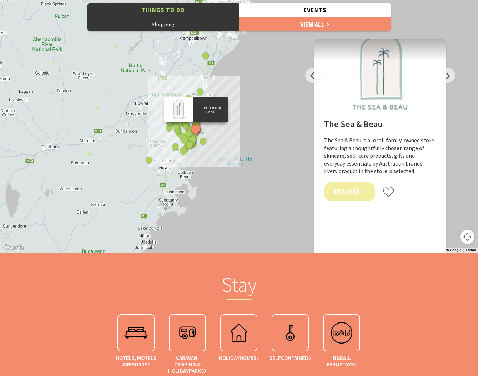
click at [350, 194] on link "Explore" at bounding box center [349, 191] width 51 height 19
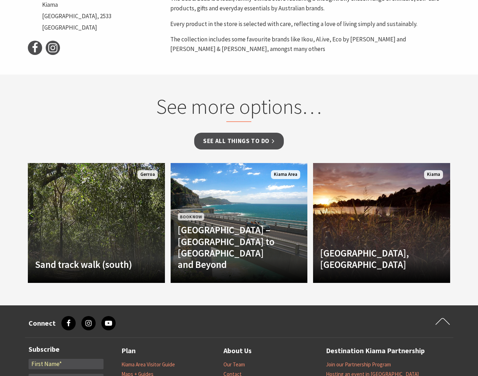
scroll to position [368, 0]
